Goal: Find specific page/section: Find specific page/section

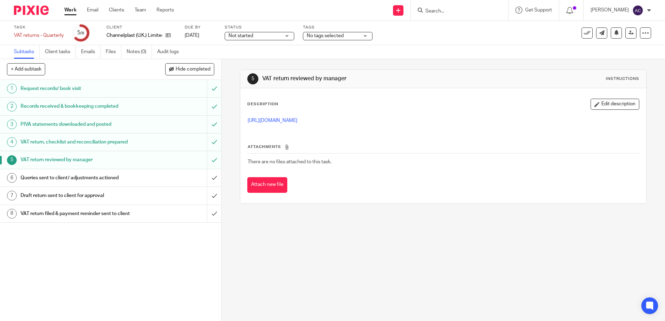
click at [427, 15] on div at bounding box center [459, 10] width 97 height 21
click at [436, 11] on input "Search" at bounding box center [455, 11] width 63 height 6
type input "white hall"
click at [450, 24] on link at bounding box center [466, 27] width 86 height 10
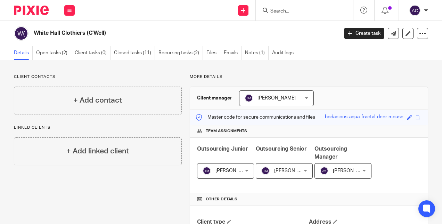
click at [287, 10] on input "Search" at bounding box center [301, 11] width 63 height 6
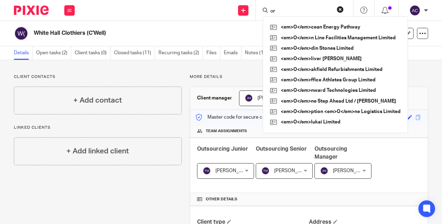
type input "o"
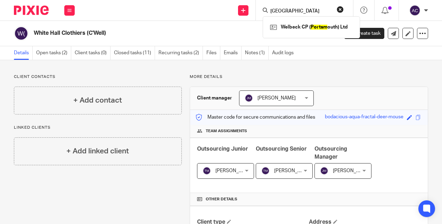
type input "[GEOGRAPHIC_DATA]"
click button "submit" at bounding box center [0, 0] width 0 height 0
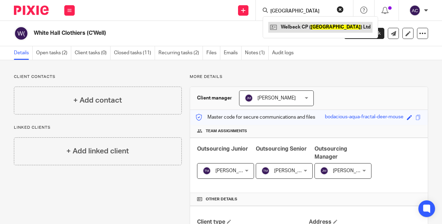
click at [299, 31] on link at bounding box center [320, 27] width 104 height 10
